Goal: Task Accomplishment & Management: Manage account settings

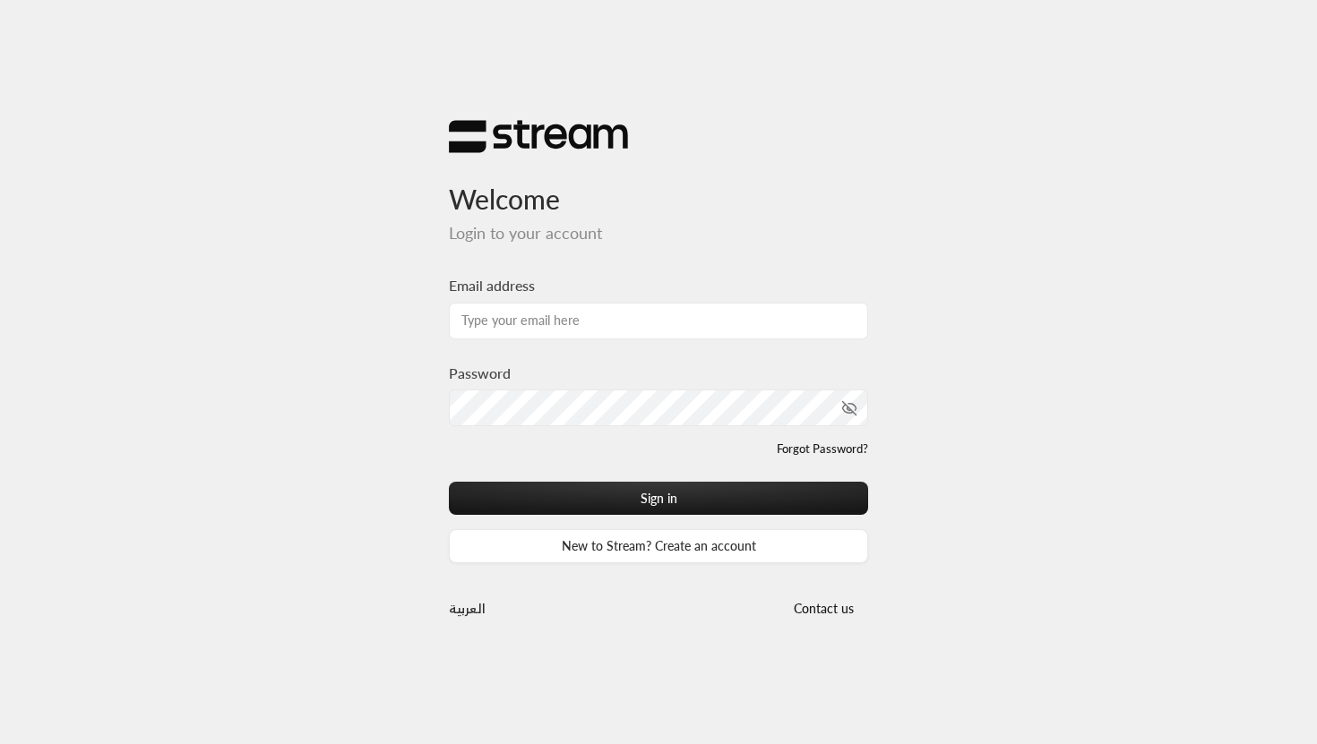
type input "[EMAIL_ADDRESS][DOMAIN_NAME]"
click at [596, 443] on div "Forgot Password?" at bounding box center [658, 450] width 419 height 18
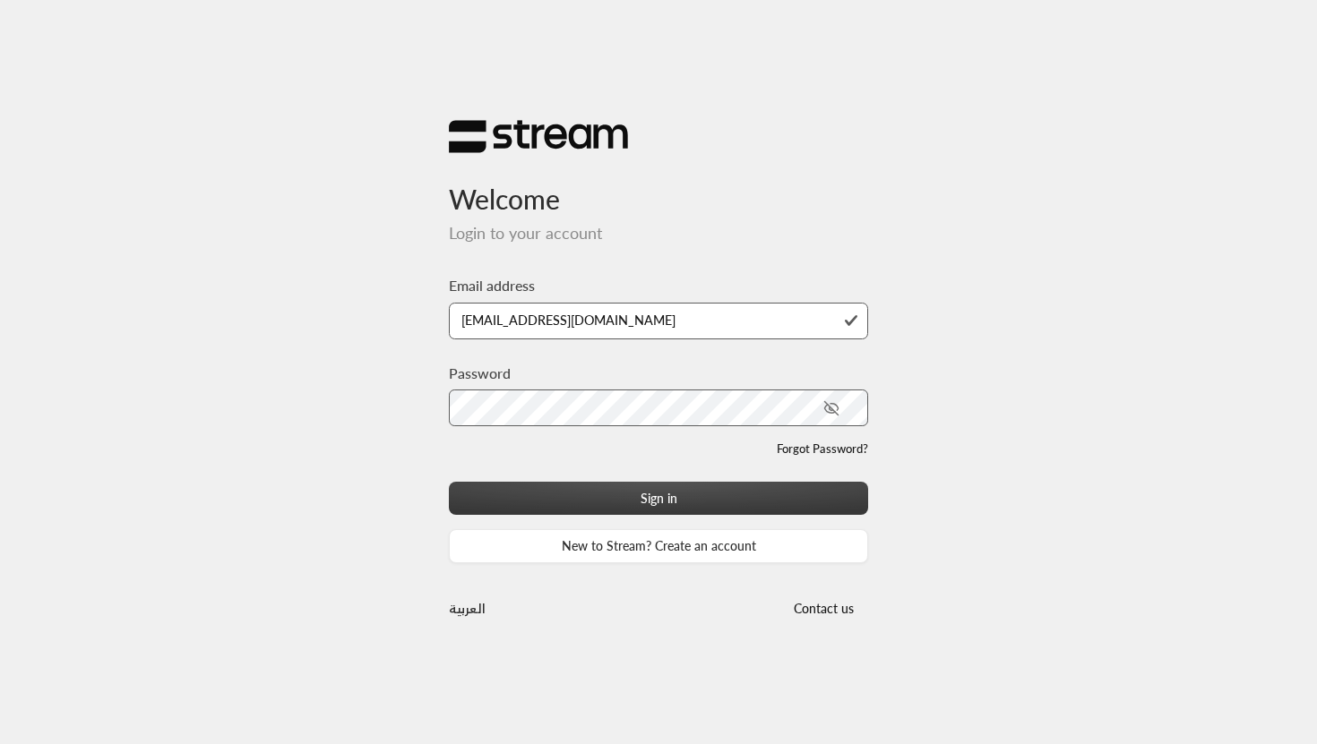
click at [690, 483] on button "Sign in" at bounding box center [658, 498] width 419 height 33
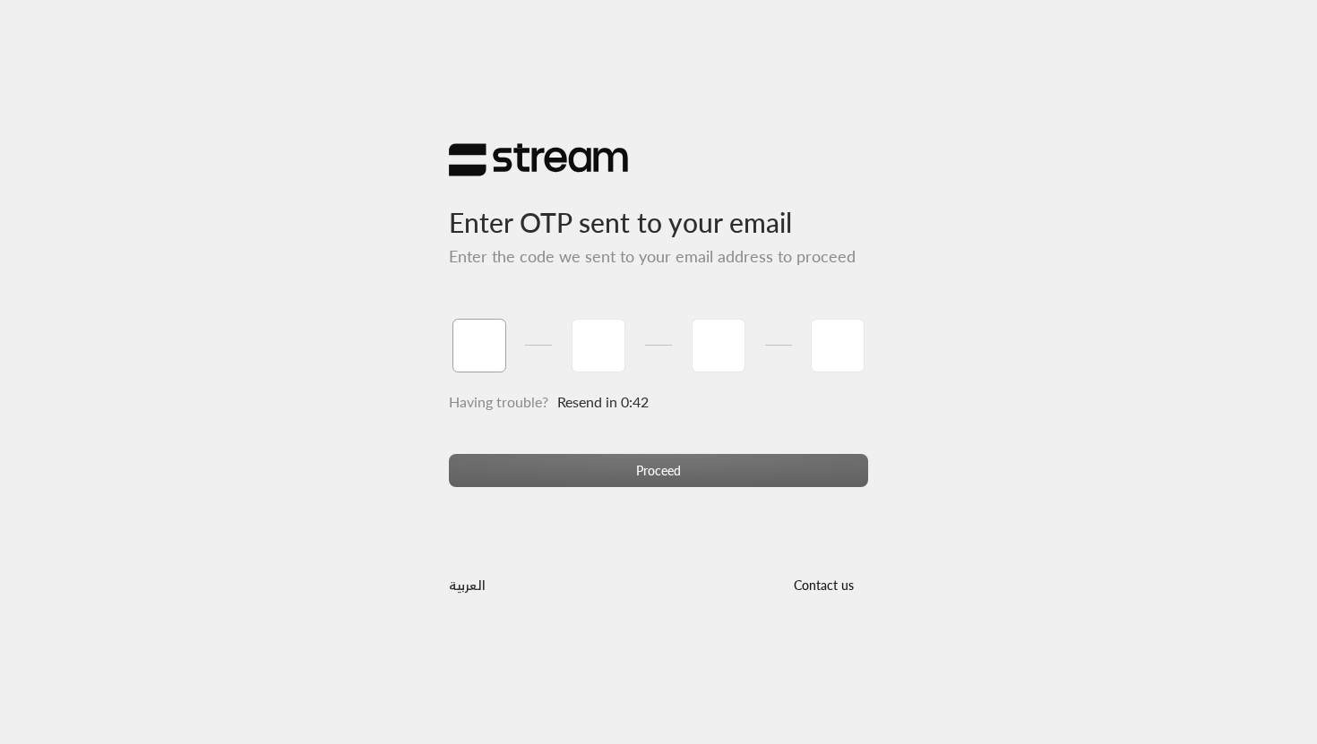
type input "6"
type input "1"
type input "3"
type input "0"
